Goal: Transaction & Acquisition: Download file/media

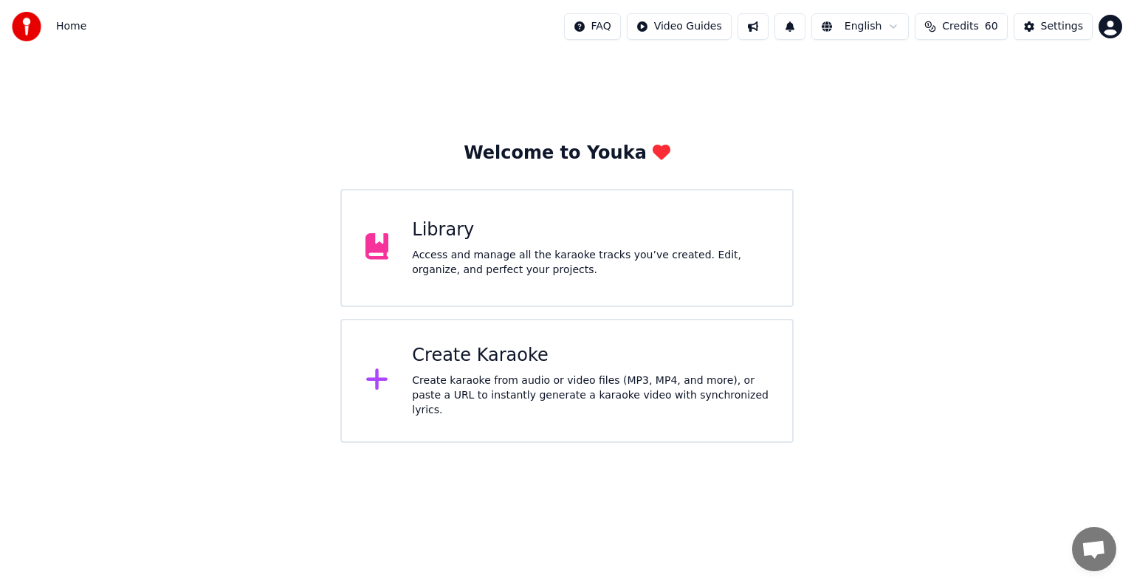
scroll to position [6728, 0]
click at [549, 256] on div "Access and manage all the karaoke tracks you’ve created. Edit, organize, and pe…" at bounding box center [590, 263] width 357 height 30
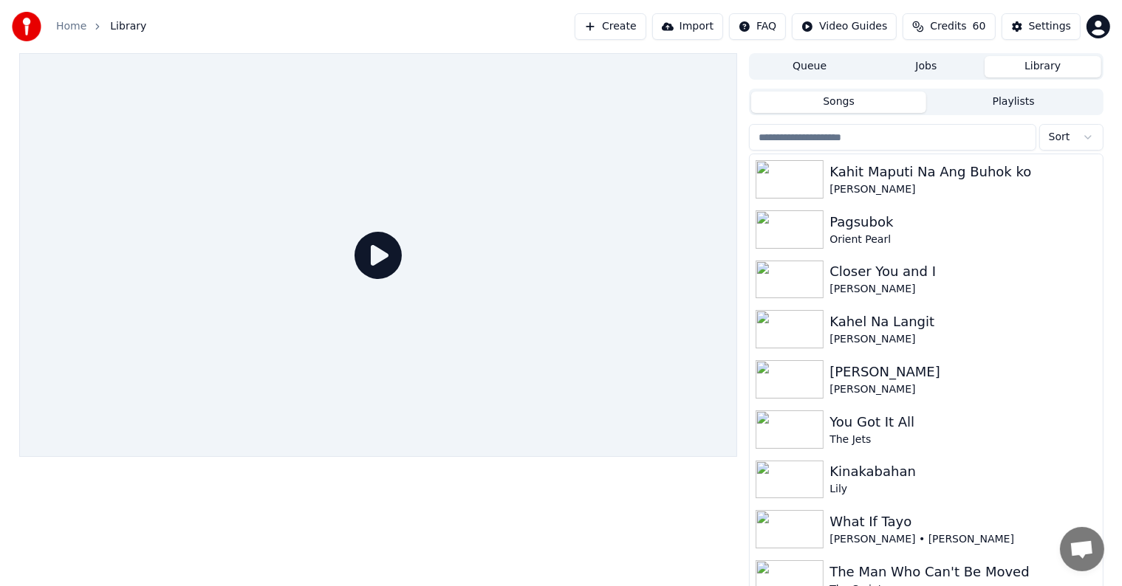
click at [804, 140] on input "search" at bounding box center [892, 137] width 287 height 27
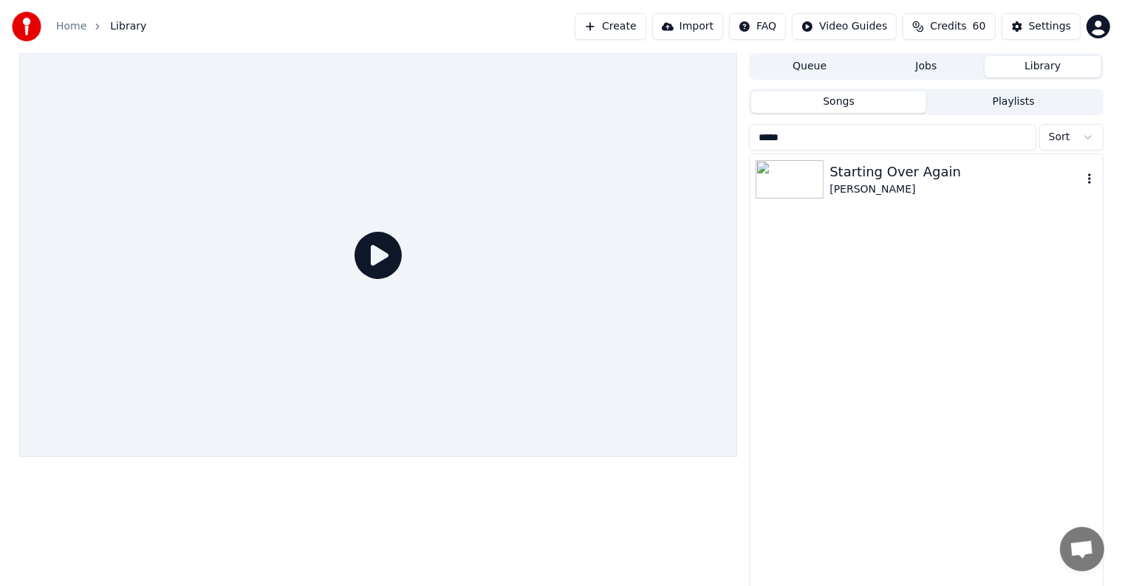
type input "*****"
click at [951, 182] on div "[PERSON_NAME]" at bounding box center [955, 189] width 252 height 15
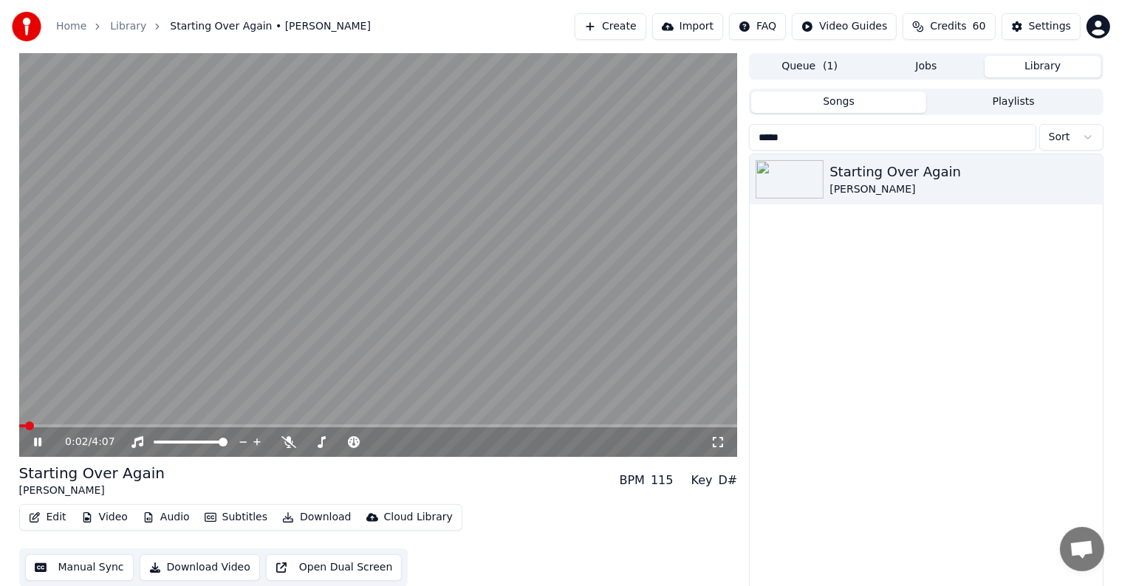
click at [462, 287] on video at bounding box center [378, 255] width 719 height 404
click at [1037, 24] on div "Settings" at bounding box center [1050, 26] width 42 height 15
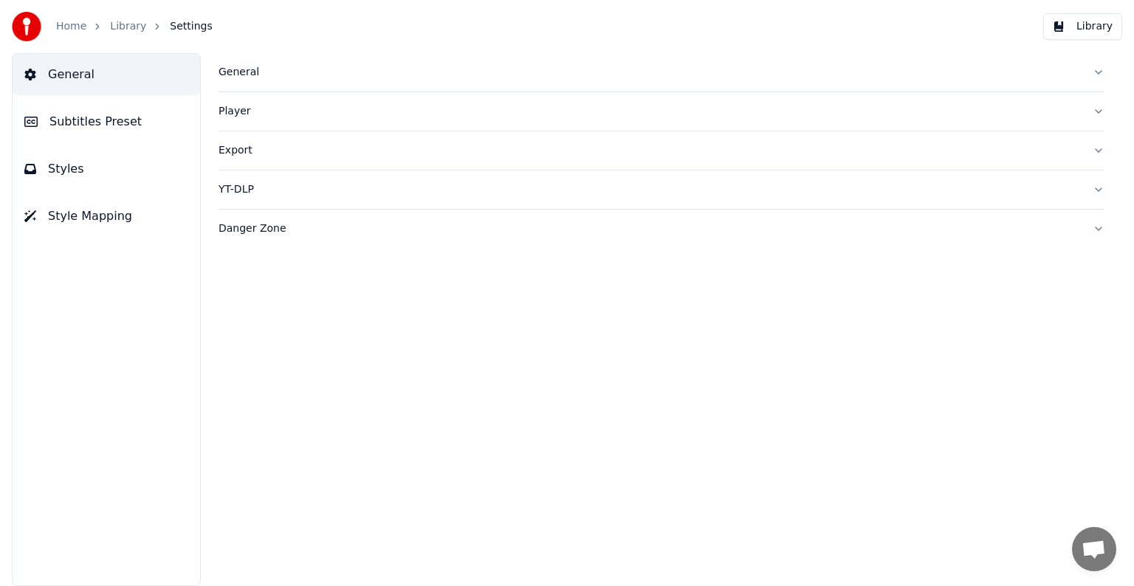
click at [75, 115] on span "Subtitles Preset" at bounding box center [95, 122] width 92 height 18
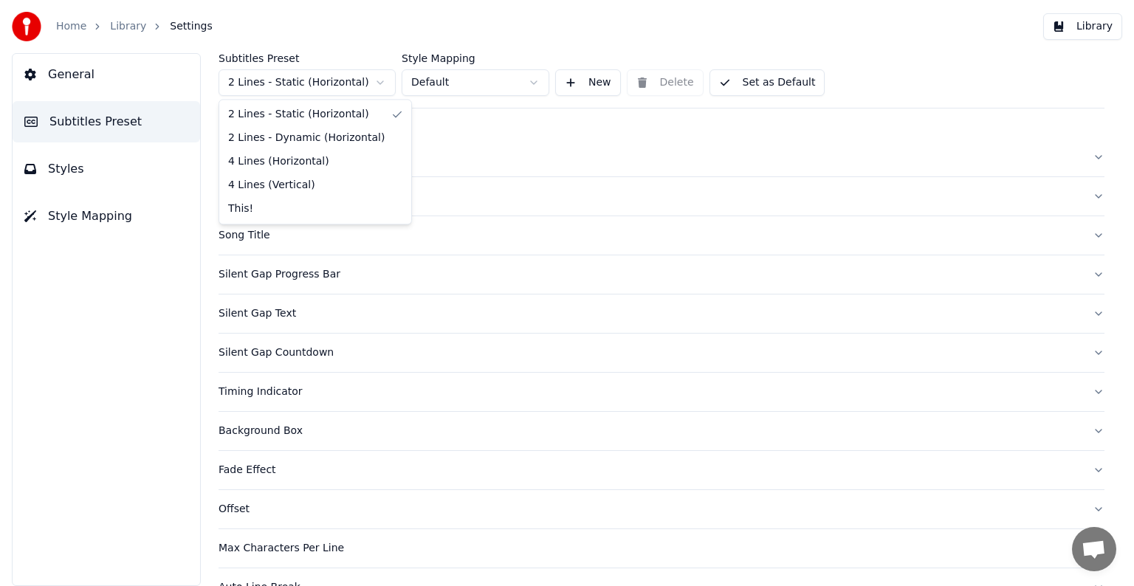
click at [275, 85] on html "Home Library Settings Library General Subtitles Preset Styles Style Mapping Sub…" at bounding box center [567, 293] width 1134 height 586
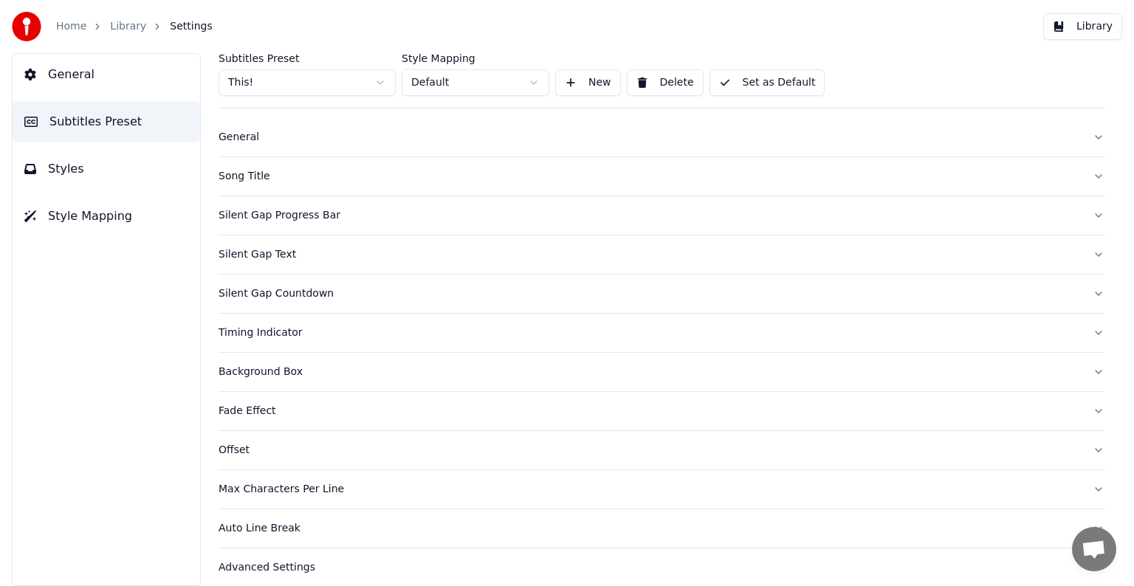
scroll to position [30, 0]
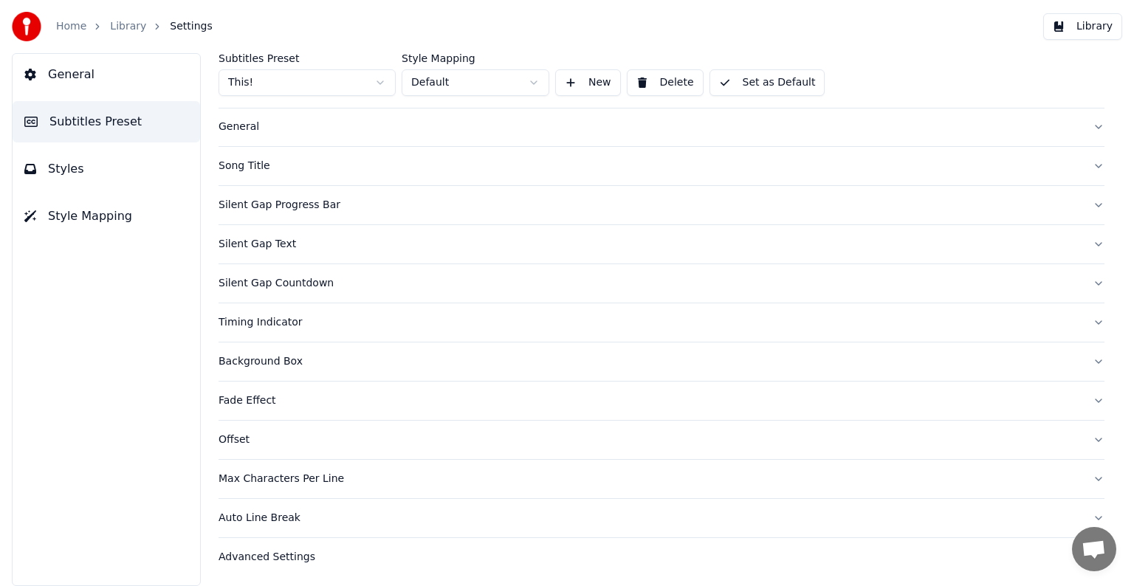
click at [246, 127] on div "General" at bounding box center [650, 127] width 863 height 15
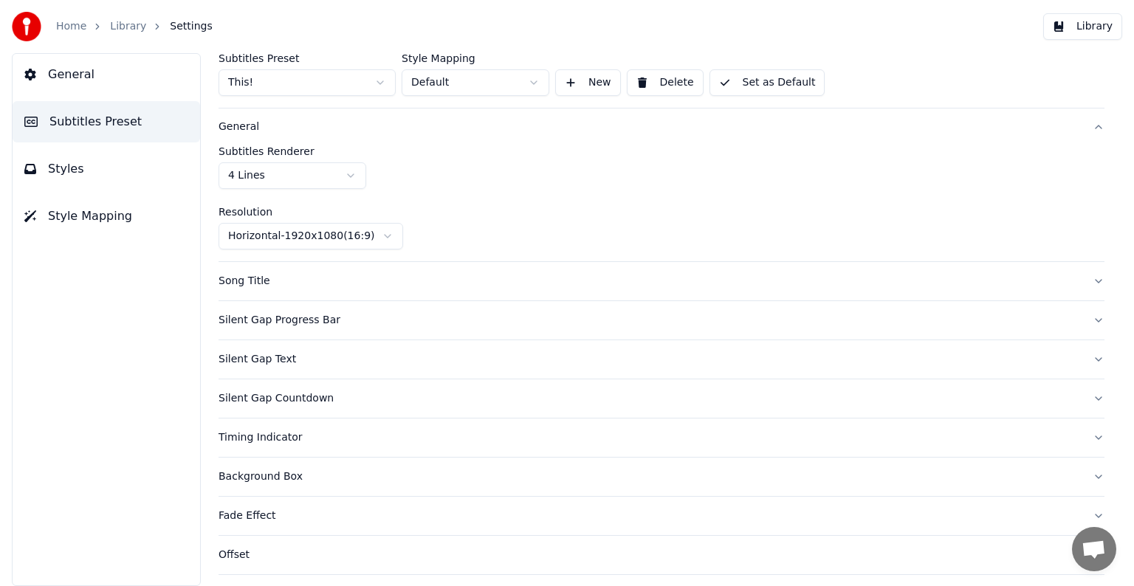
click at [240, 281] on div "Song Title" at bounding box center [650, 281] width 863 height 15
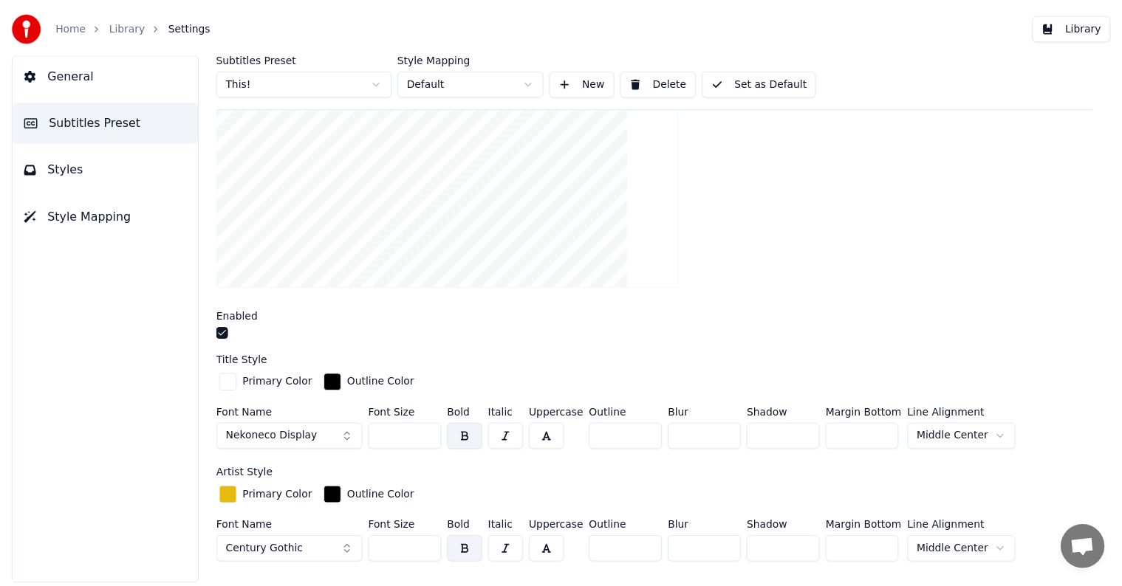
scroll to position [326, 0]
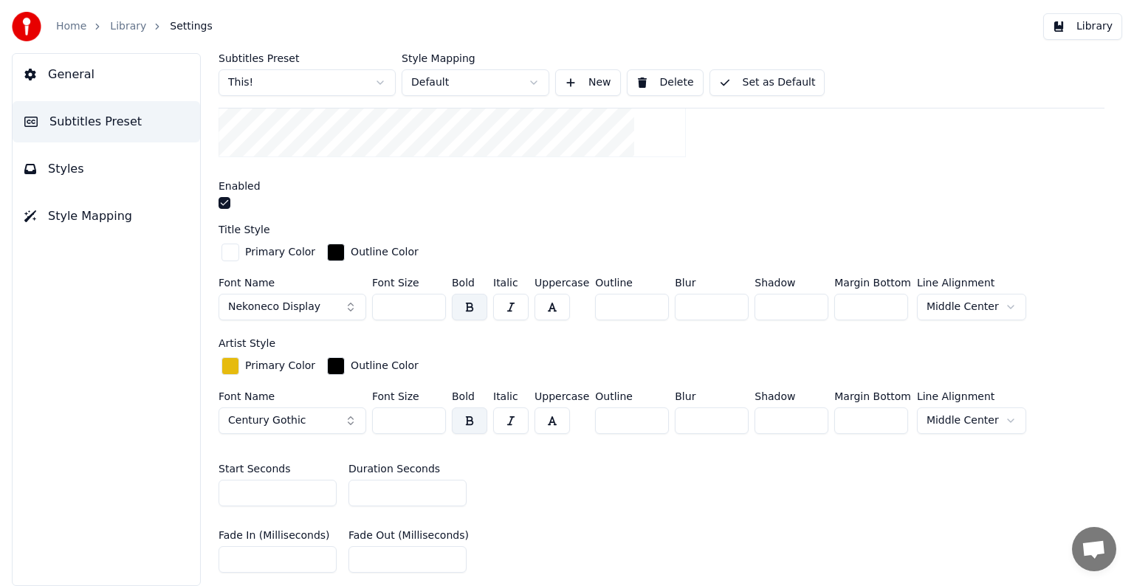
click at [453, 493] on input "*" at bounding box center [408, 493] width 118 height 27
click at [452, 493] on input "*" at bounding box center [408, 493] width 118 height 27
click at [451, 493] on input "*" at bounding box center [408, 493] width 118 height 27
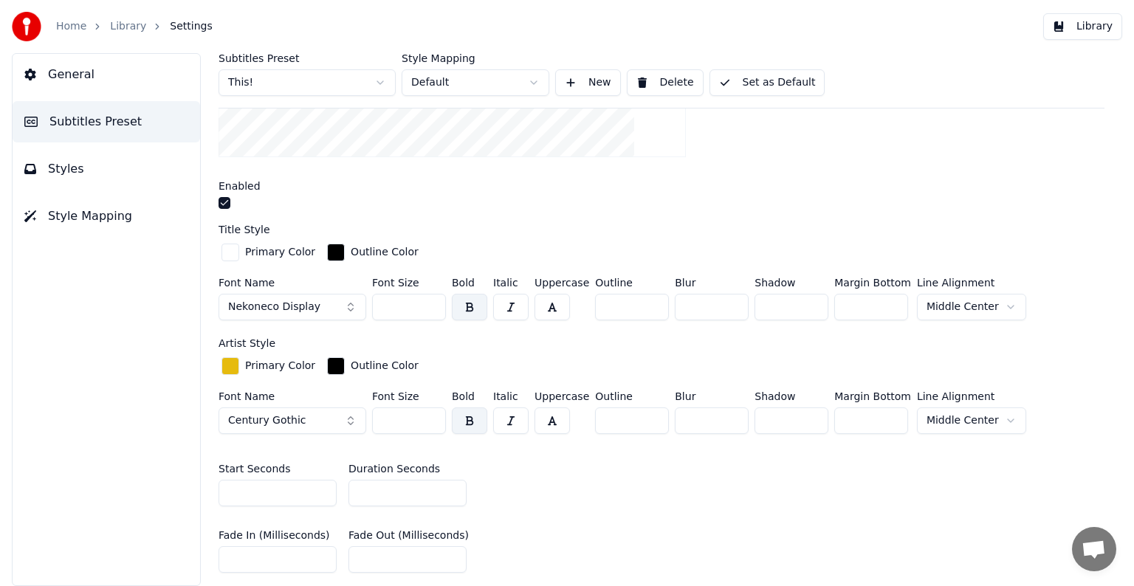
click at [450, 493] on input "*" at bounding box center [408, 493] width 118 height 27
type input "*"
click at [450, 493] on input "*" at bounding box center [408, 493] width 118 height 27
drag, startPoint x: 750, startPoint y: 89, endPoint x: 650, endPoint y: 76, distance: 100.5
click at [749, 89] on button "Set as Default" at bounding box center [768, 82] width 116 height 27
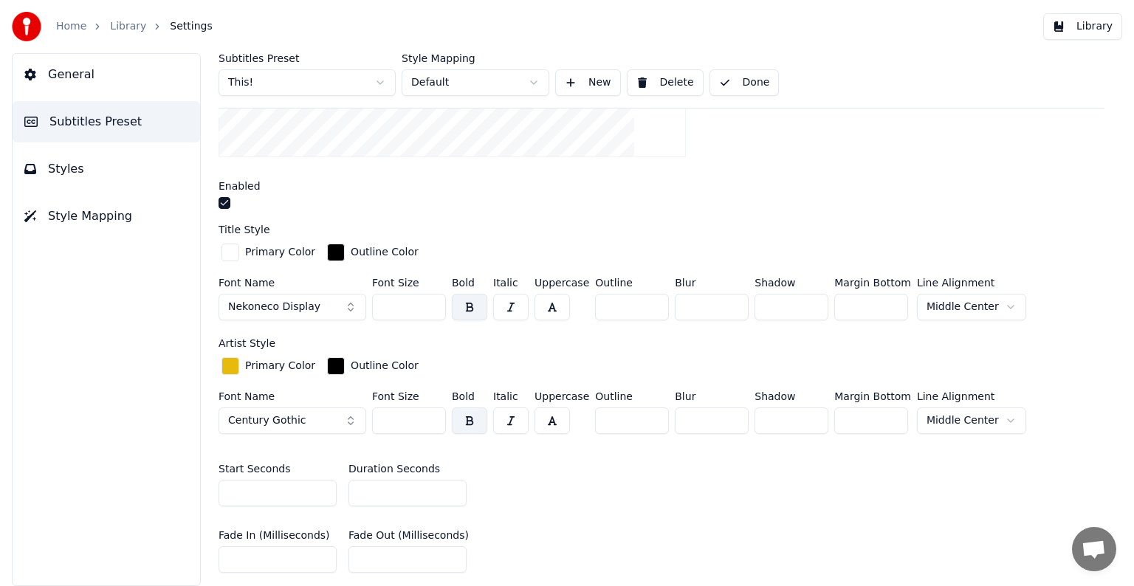
click at [115, 28] on link "Library" at bounding box center [128, 26] width 36 height 15
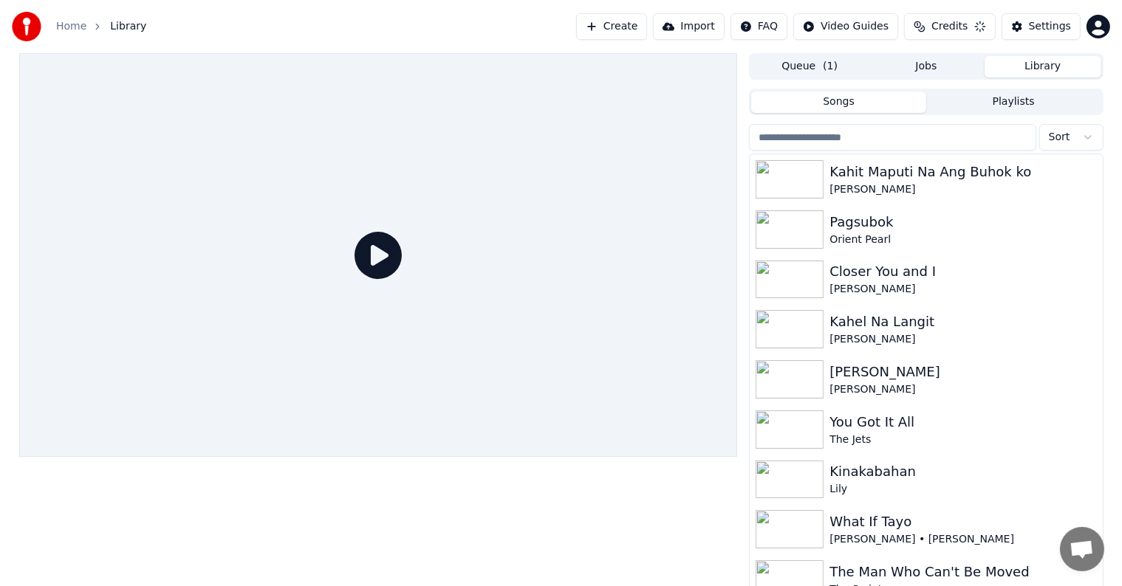
click at [841, 137] on input "search" at bounding box center [892, 137] width 287 height 27
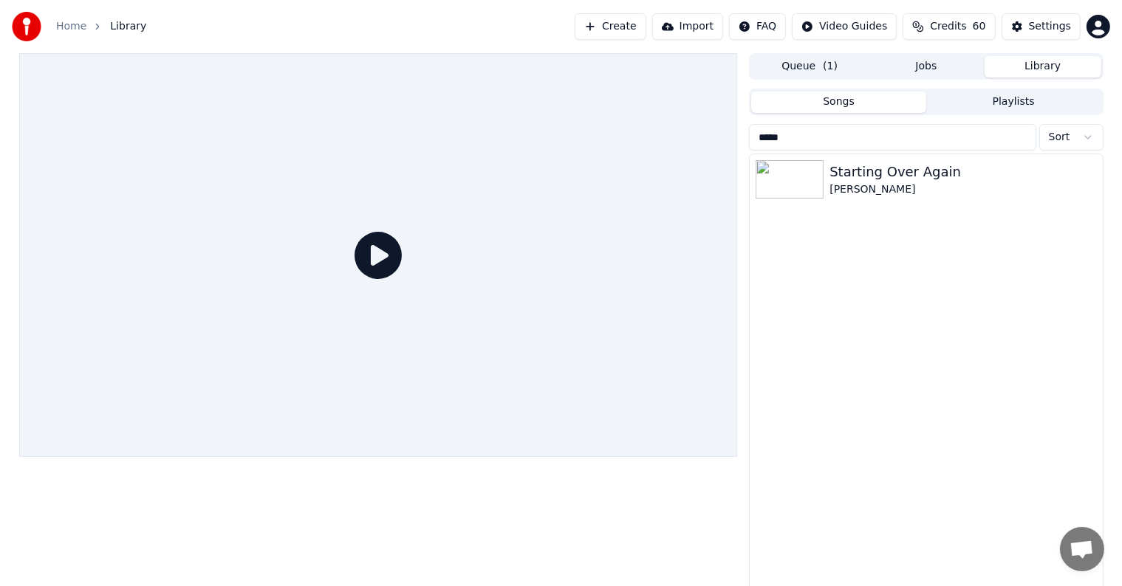
type input "*****"
click at [904, 181] on div "Starting Over Again" at bounding box center [955, 172] width 252 height 21
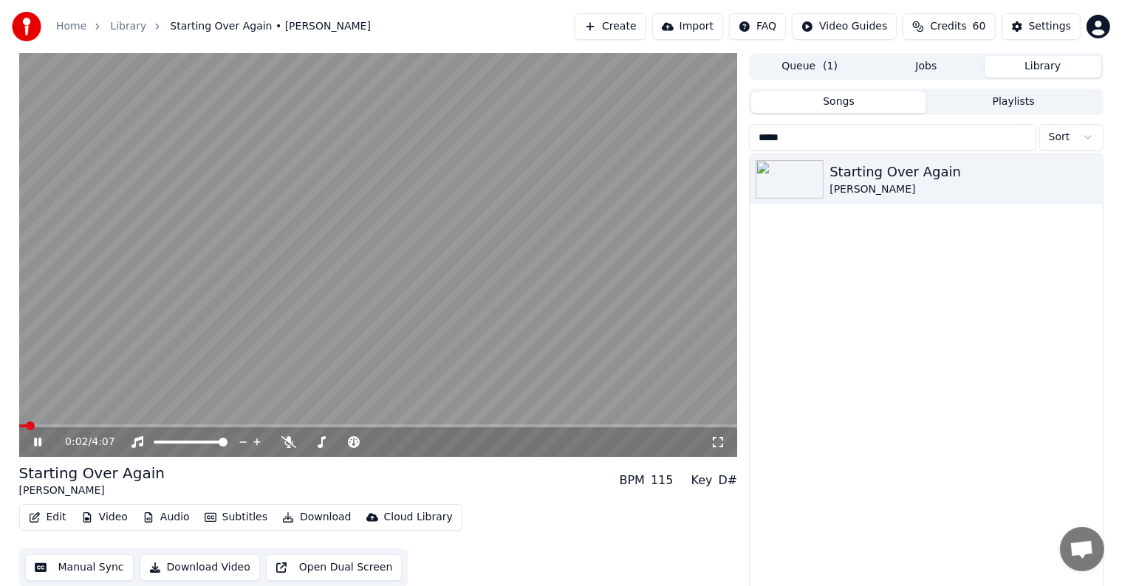
click at [425, 225] on video at bounding box center [378, 255] width 719 height 404
click at [85, 572] on button "Manual Sync" at bounding box center [79, 568] width 109 height 27
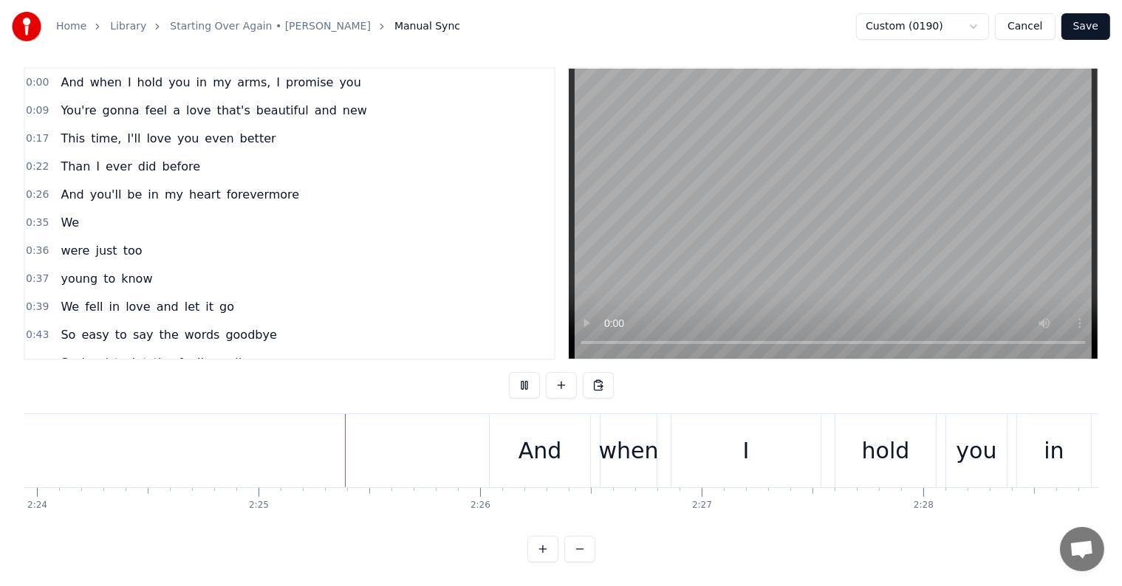
scroll to position [0, 31912]
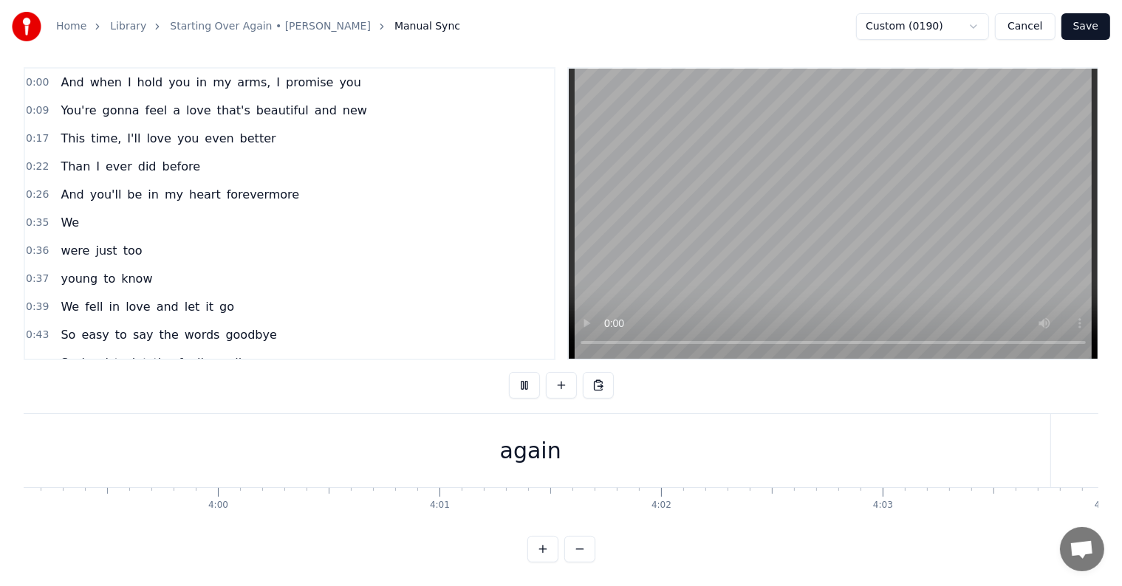
click at [1109, 23] on button "Save" at bounding box center [1085, 26] width 49 height 27
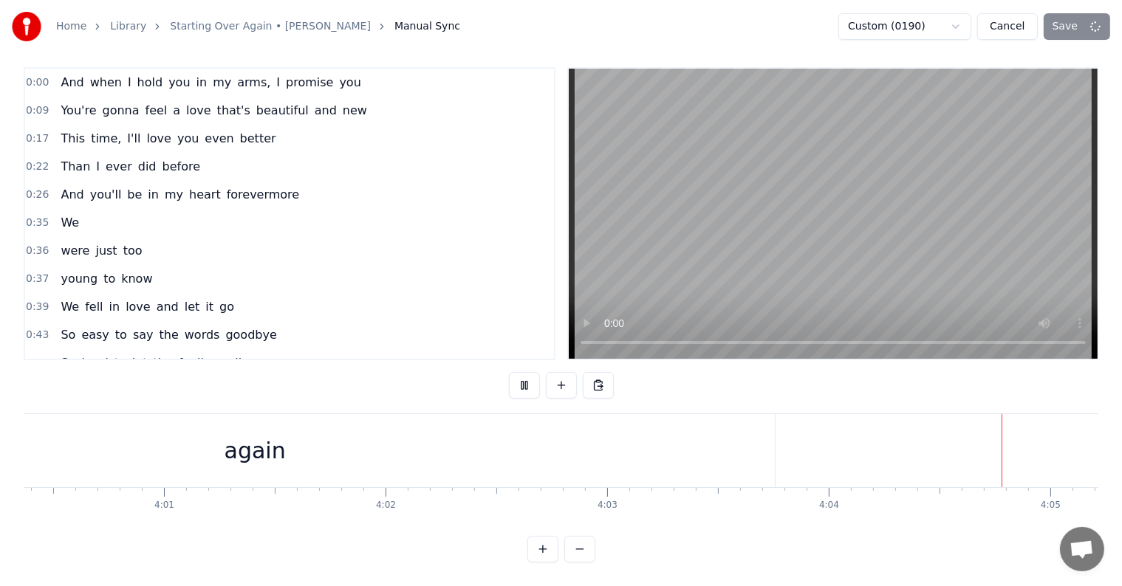
scroll to position [0, 53581]
click at [1084, 30] on div "Custom (0190) Cancel Save" at bounding box center [974, 26] width 272 height 27
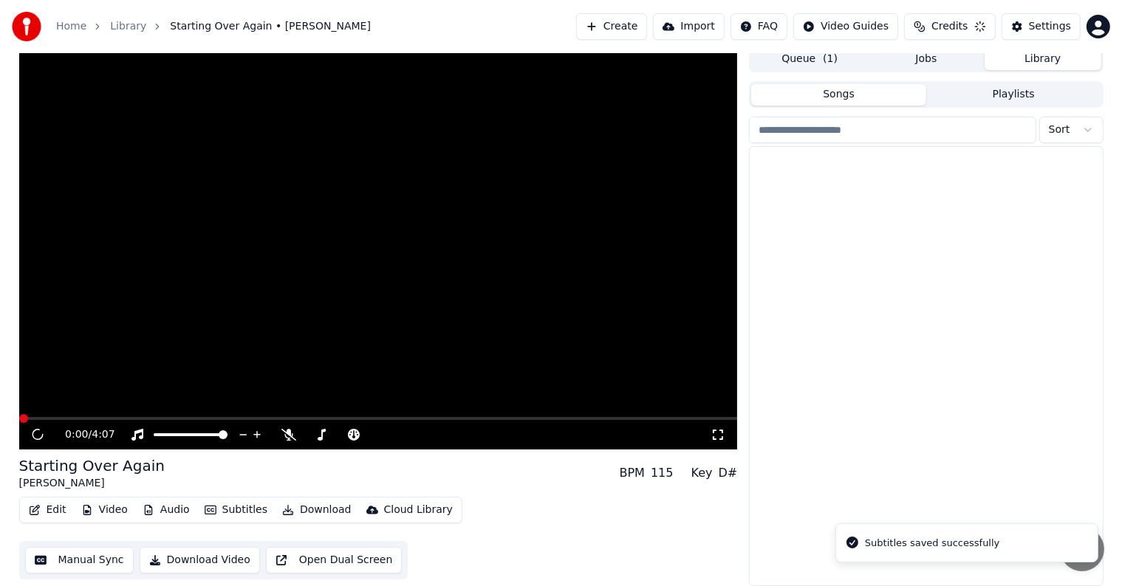
scroll to position [7, 0]
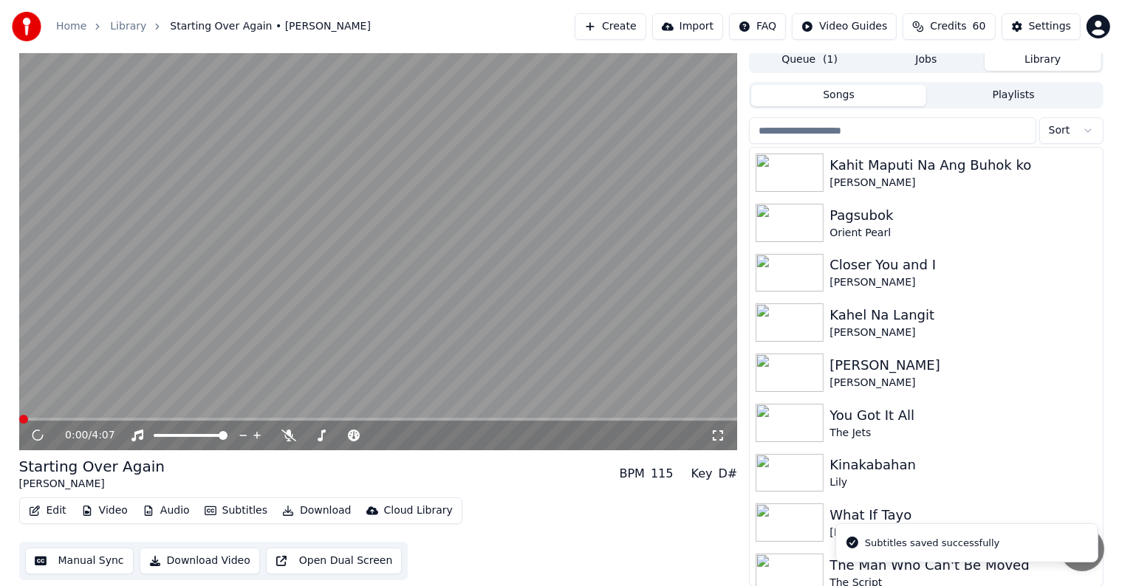
click at [372, 287] on video at bounding box center [378, 249] width 719 height 404
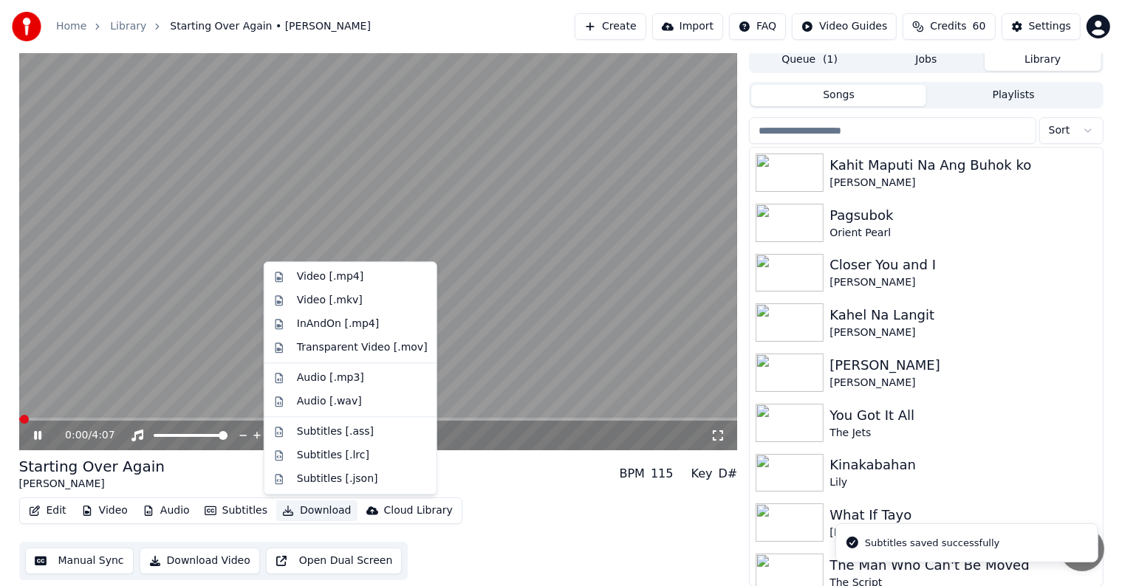
click at [322, 509] on button "Download" at bounding box center [316, 511] width 81 height 21
click at [331, 277] on div "Video [.mp4]" at bounding box center [330, 277] width 66 height 15
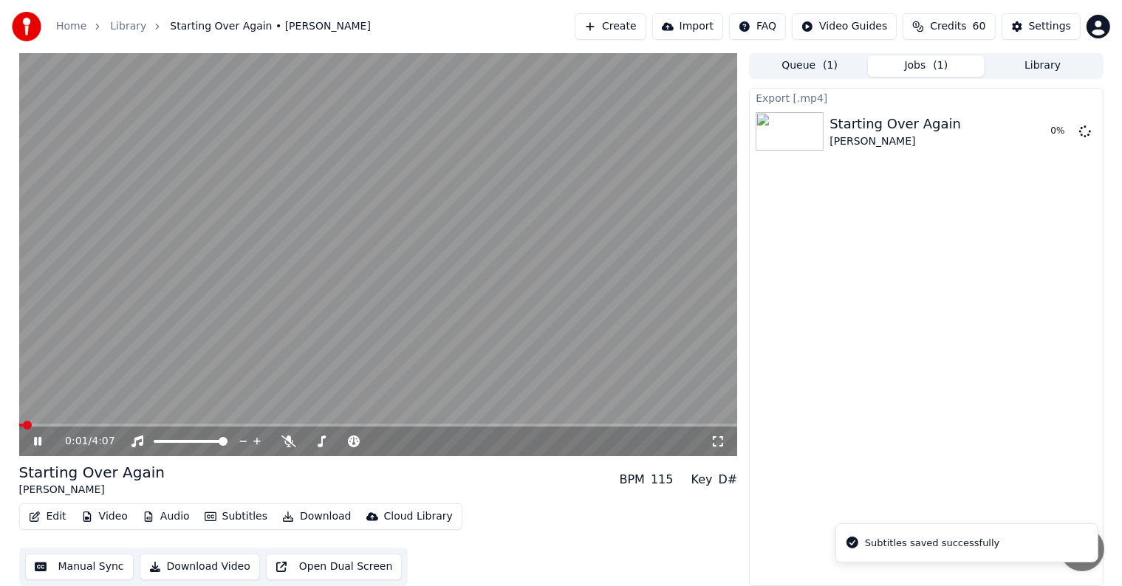
click at [325, 260] on video at bounding box center [378, 254] width 719 height 404
